Goal: Task Accomplishment & Management: Manage account settings

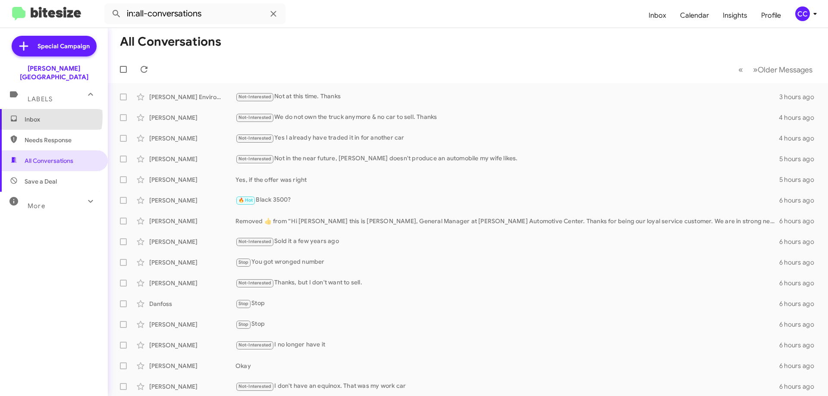
click at [27, 115] on span "Inbox" at bounding box center [61, 119] width 73 height 9
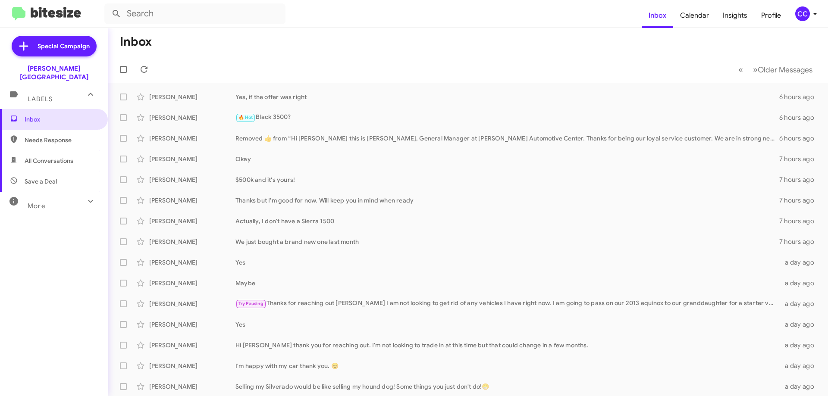
click at [53, 136] on span "Needs Response" at bounding box center [61, 140] width 73 height 9
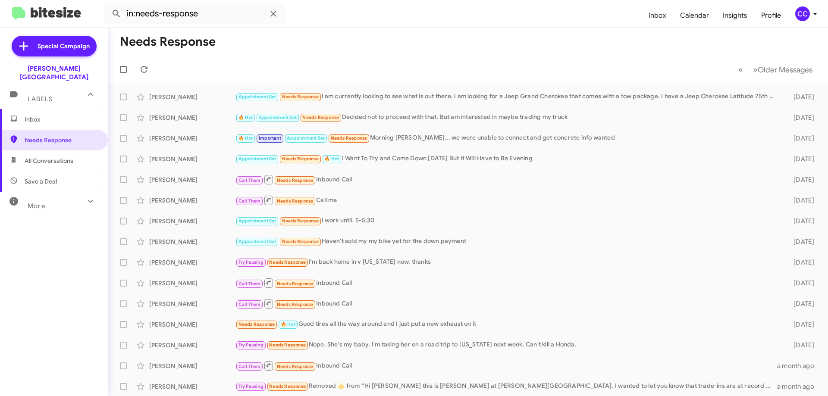
click at [66, 151] on span "All Conversations" at bounding box center [54, 161] width 108 height 21
type input "in:all-conversations"
